Goal: Task Accomplishment & Management: Manage account settings

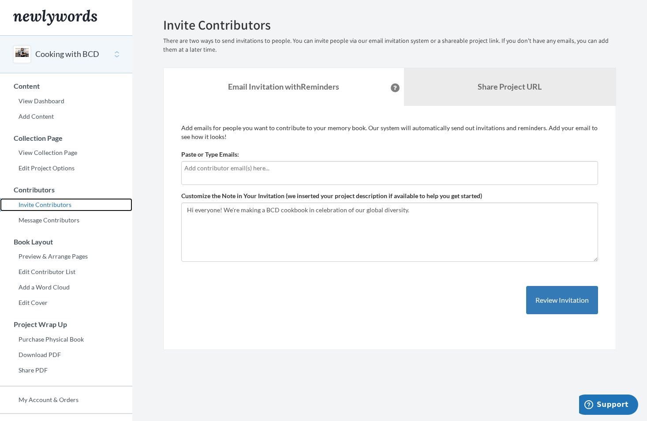
click at [45, 206] on link "Invite Contributors" at bounding box center [66, 204] width 132 height 13
click at [49, 204] on link "Invite Contributors" at bounding box center [66, 204] width 132 height 13
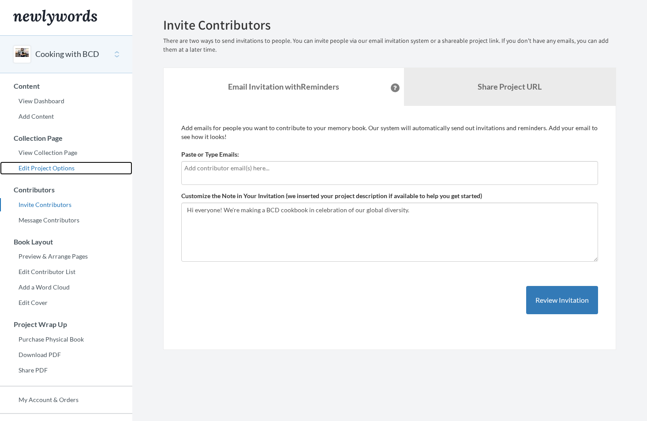
click at [61, 166] on link "Edit Project Options" at bounding box center [66, 167] width 132 height 13
